Goal: Navigation & Orientation: Find specific page/section

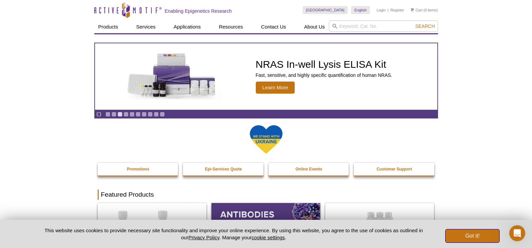
click at [470, 239] on button "Got it!" at bounding box center [472, 235] width 54 height 13
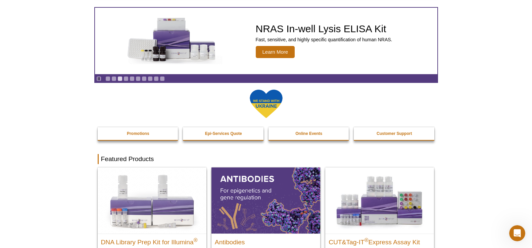
scroll to position [134, 0]
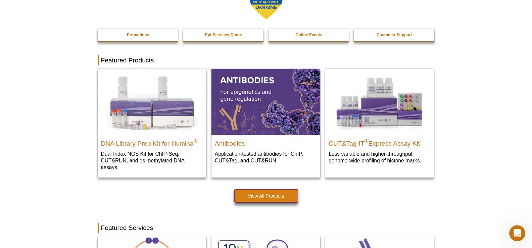
click at [276, 194] on link "View All Products" at bounding box center [266, 195] width 64 height 13
